Goal: Task Accomplishment & Management: Complete application form

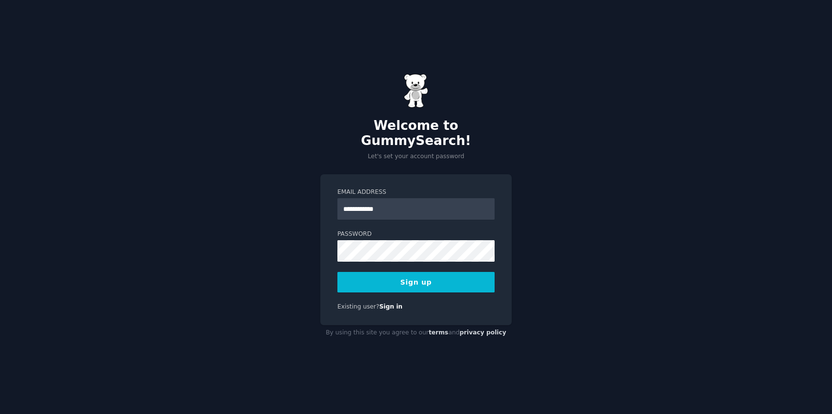
type input "**********"
click at [406, 277] on button "Sign up" at bounding box center [415, 282] width 157 height 21
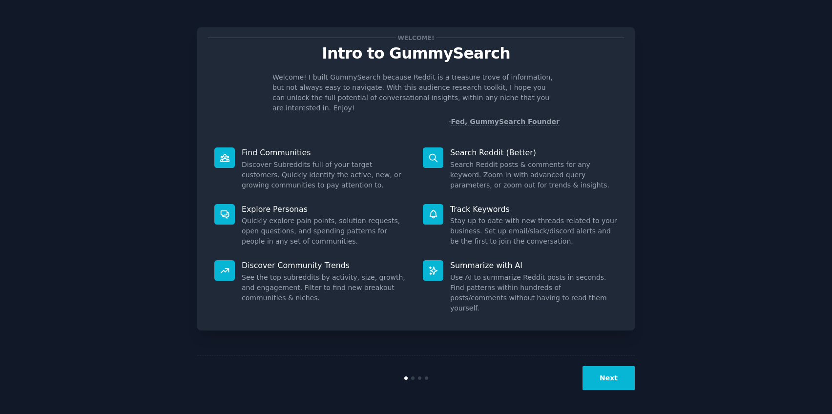
click at [602, 372] on button "Next" at bounding box center [609, 378] width 52 height 24
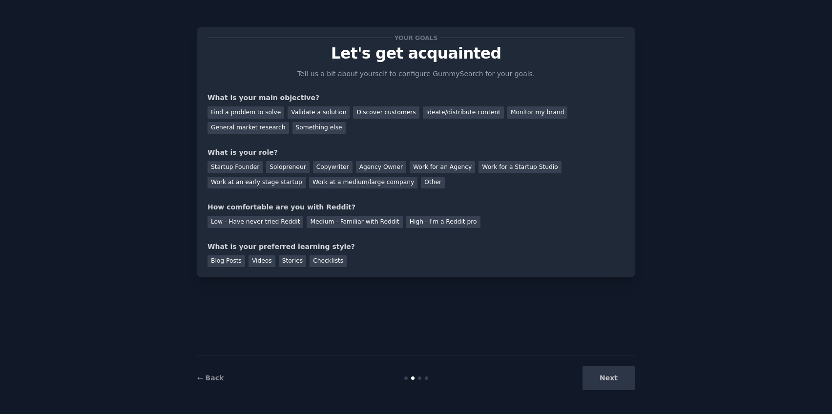
click at [609, 380] on div "Next" at bounding box center [562, 378] width 146 height 24
click at [423, 115] on div "Ideate/distribute content" at bounding box center [463, 112] width 81 height 12
click at [397, 114] on div "Discover customers" at bounding box center [386, 112] width 66 height 12
click at [431, 113] on div "Ideate/distribute content" at bounding box center [463, 112] width 81 height 12
click at [415, 165] on div "Work for an Agency" at bounding box center [442, 167] width 65 height 12
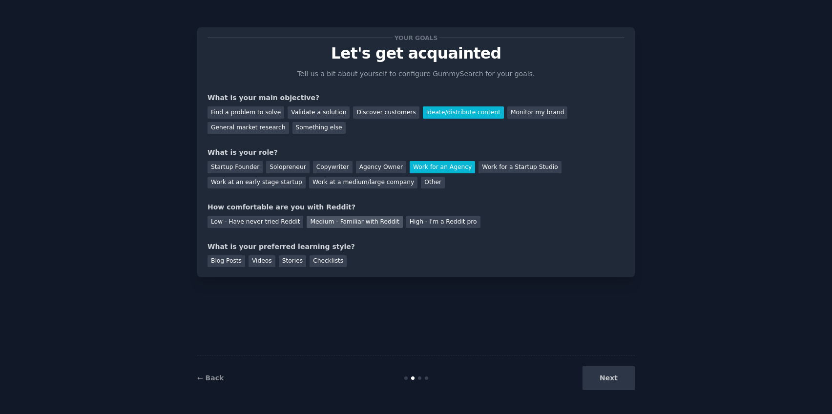
click at [334, 224] on div "Medium - Familiar with Reddit" at bounding box center [355, 222] width 96 height 12
click at [233, 260] on div "Blog Posts" at bounding box center [227, 261] width 38 height 12
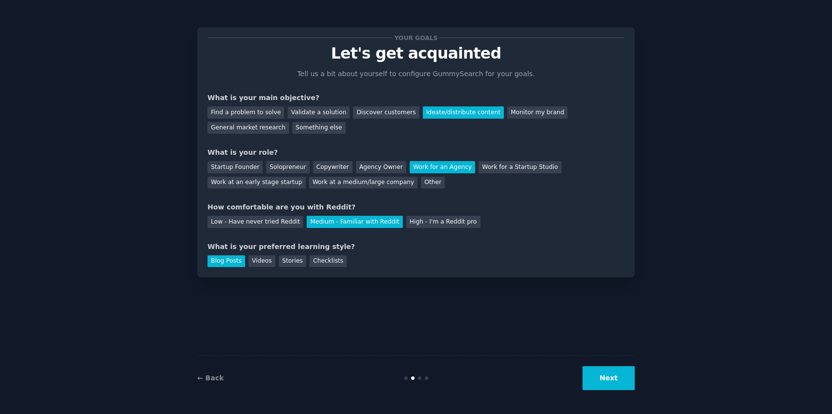
click at [608, 376] on button "Next" at bounding box center [609, 378] width 52 height 24
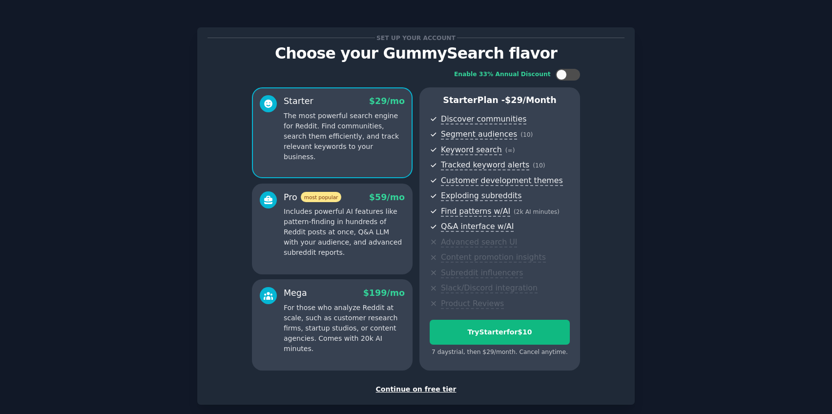
click at [423, 390] on div "Continue on free tier" at bounding box center [416, 389] width 417 height 10
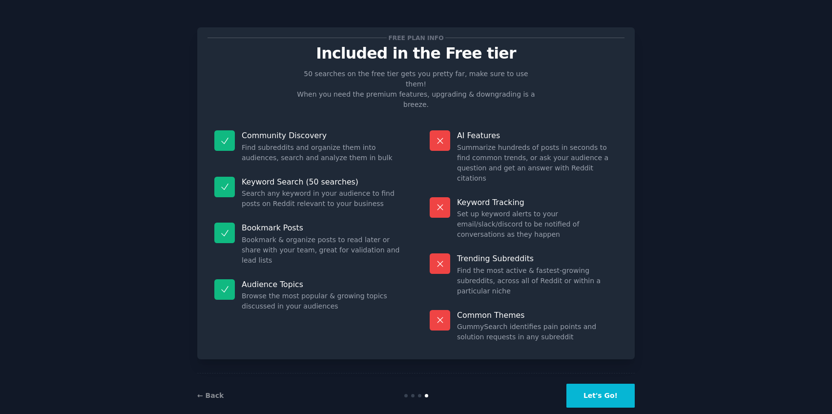
click at [596, 384] on button "Let's Go!" at bounding box center [601, 396] width 68 height 24
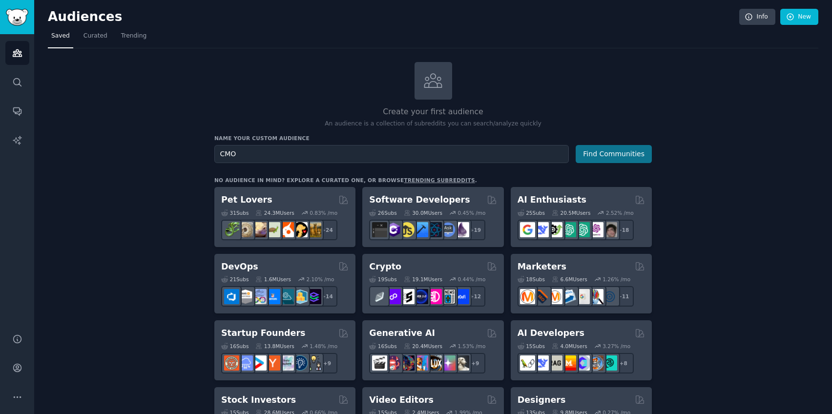
type input "CMO"
click at [627, 152] on button "Find Communities" at bounding box center [614, 154] width 76 height 18
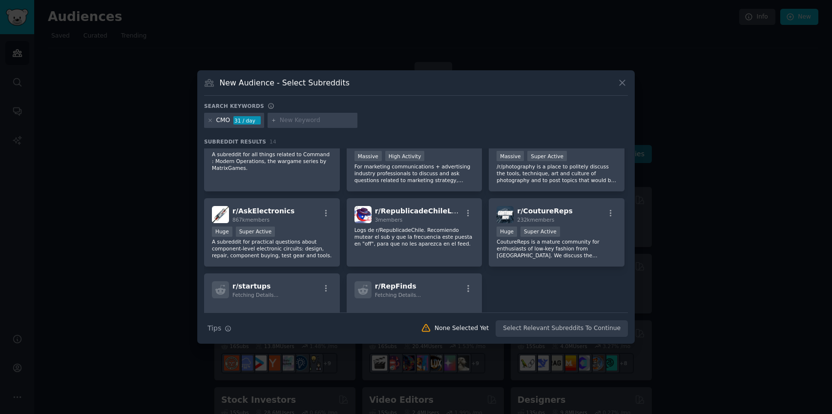
scroll to position [183, 0]
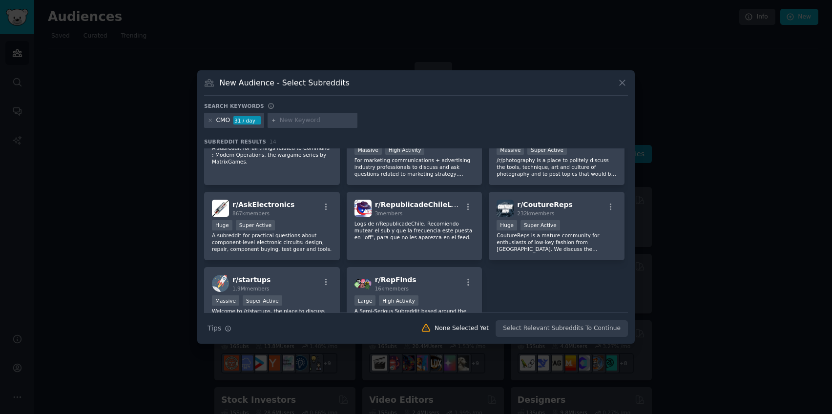
click at [620, 79] on icon at bounding box center [622, 83] width 10 height 10
